Goal: Find specific page/section: Find specific page/section

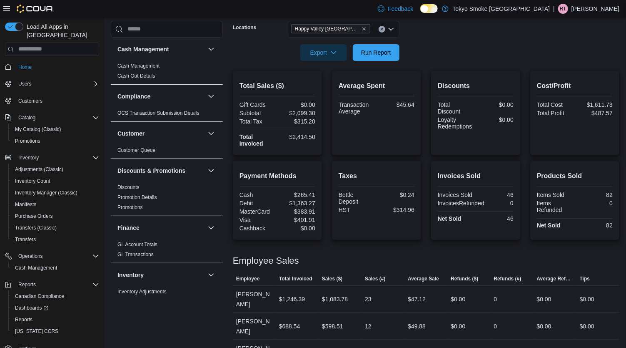
scroll to position [146, 0]
click at [374, 55] on span "Run Report" at bounding box center [376, 52] width 30 height 8
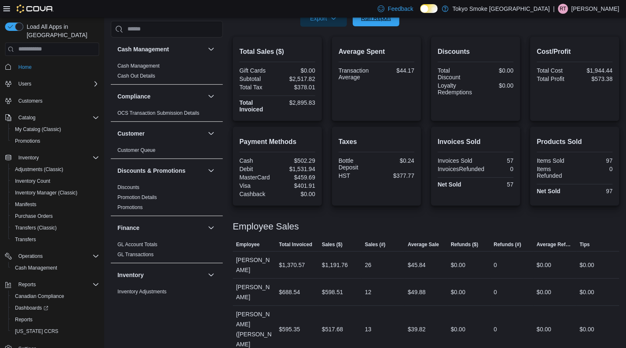
scroll to position [177, 0]
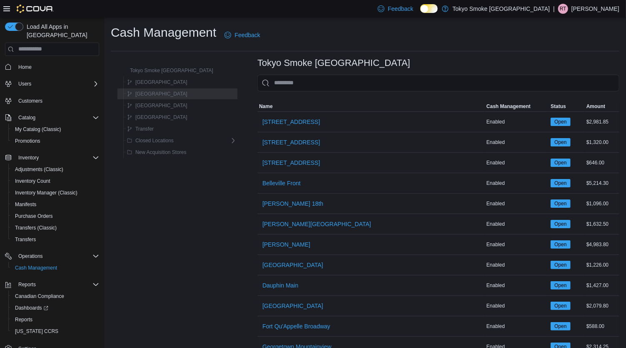
scroll to position [8, 0]
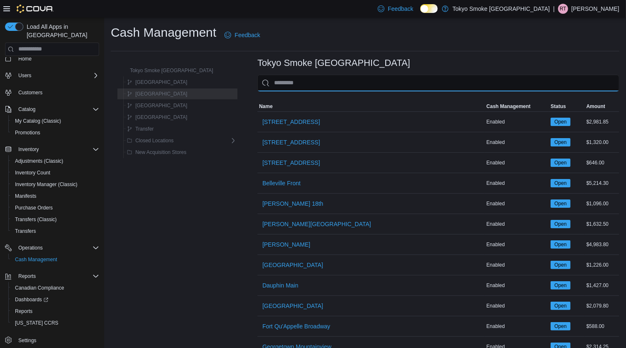
click at [297, 83] on input "This is a search bar. As you type, the results lower in the page will automatic…" at bounding box center [439, 83] width 362 height 17
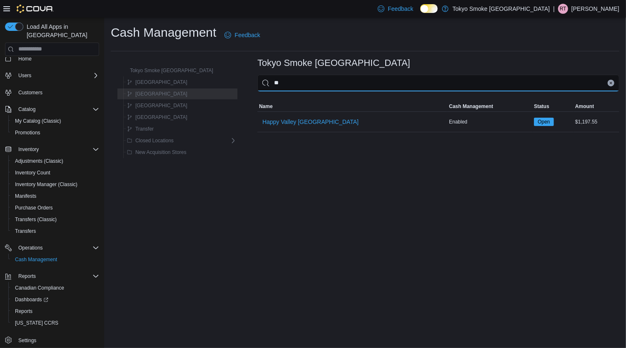
type input "***"
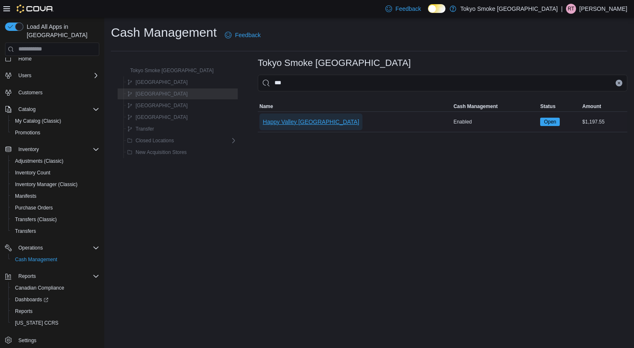
click at [286, 128] on span "Happy Valley [GEOGRAPHIC_DATA]" at bounding box center [311, 121] width 96 height 17
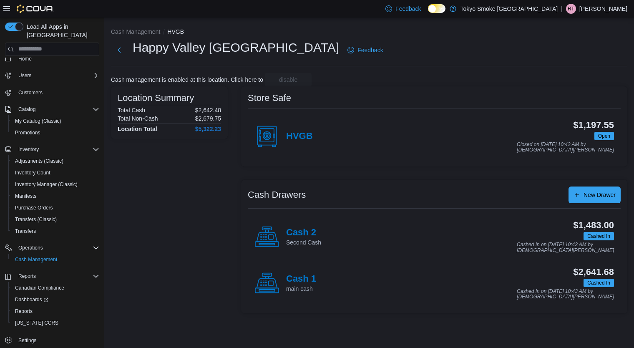
click at [309, 236] on h4 "Cash 2" at bounding box center [303, 232] width 35 height 11
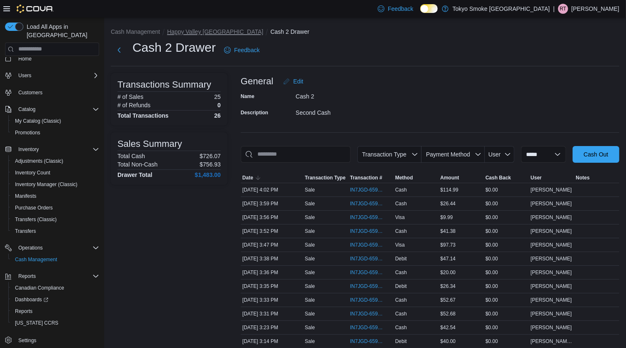
click at [195, 29] on button "Happy Valley [GEOGRAPHIC_DATA]" at bounding box center [215, 31] width 96 height 7
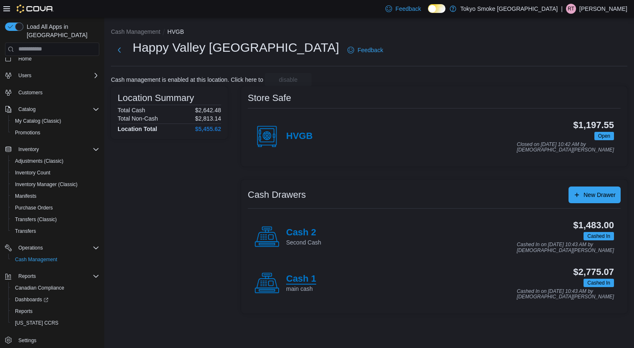
click at [296, 277] on h4 "Cash 1" at bounding box center [301, 278] width 30 height 11
